Goal: Browse casually

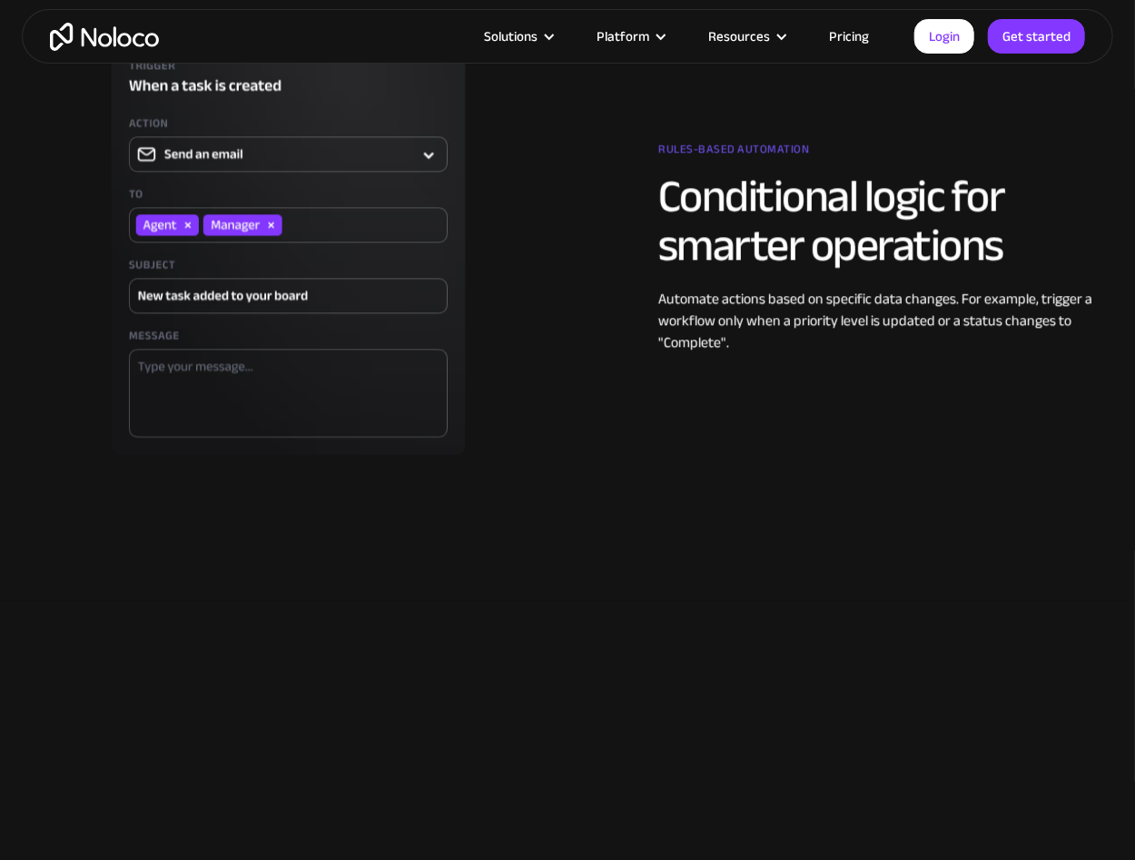
scroll to position [1816, 0]
